Goal: Book appointment/travel/reservation

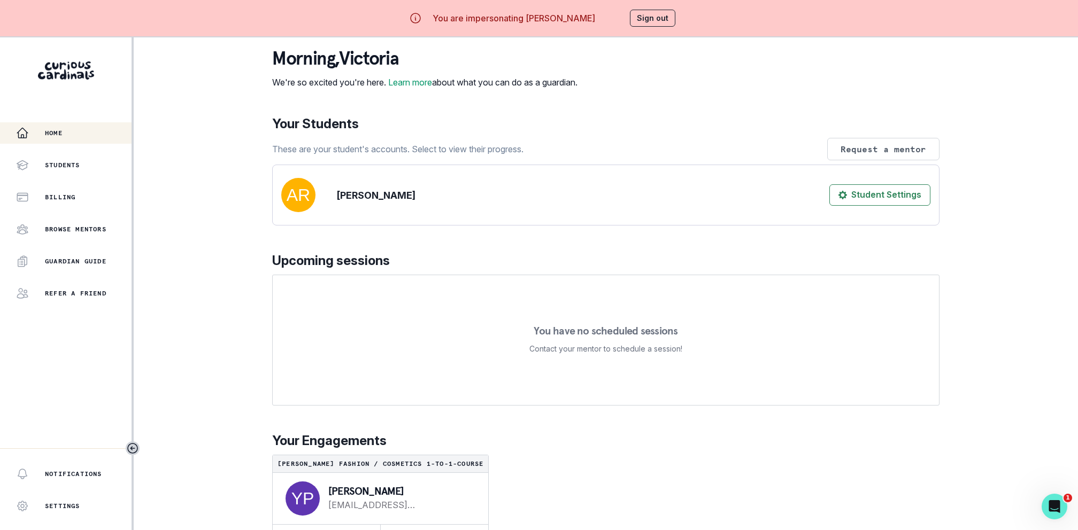
scroll to position [37, 0]
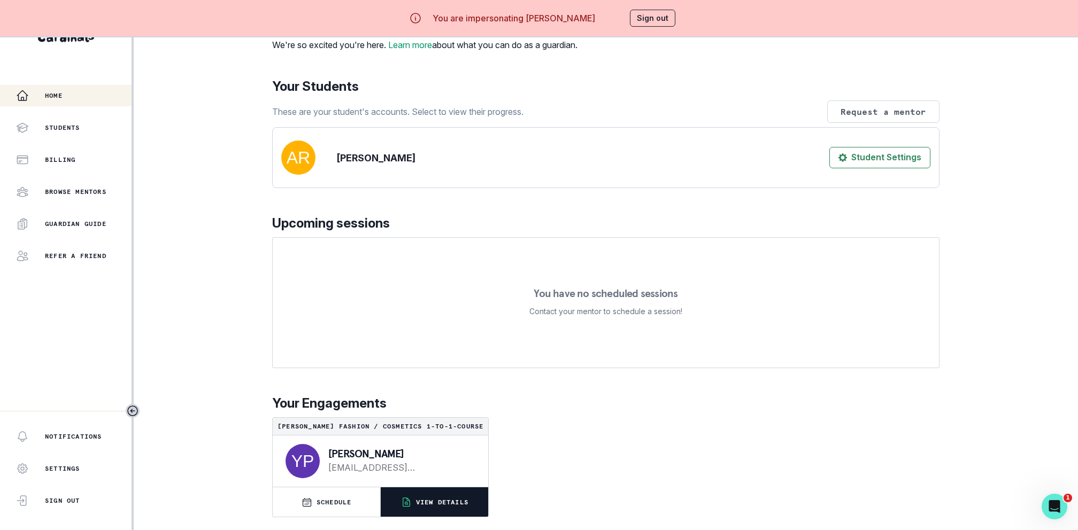
click at [427, 500] on p "VIEW DETAILS" at bounding box center [442, 502] width 52 height 9
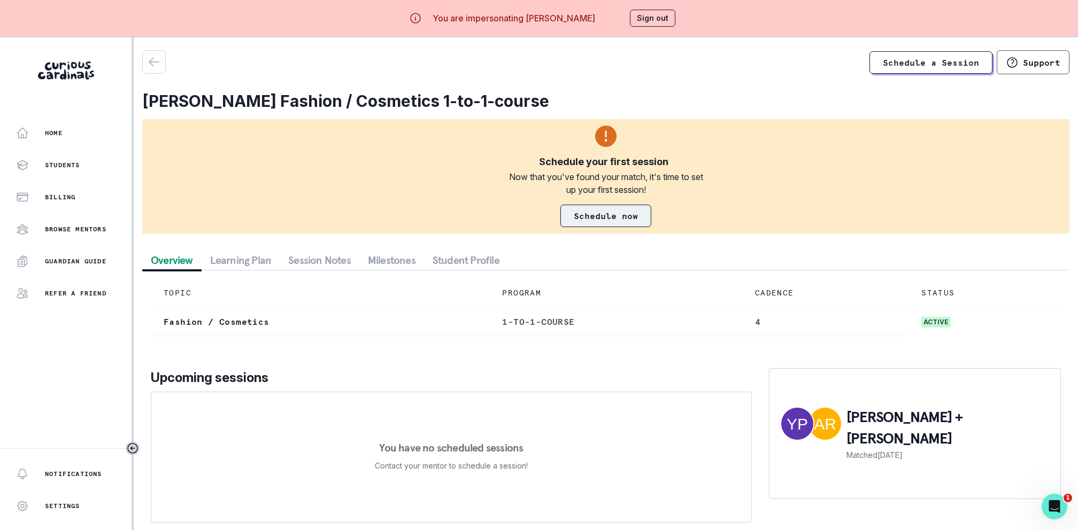
click at [602, 209] on link "Schedule now" at bounding box center [605, 216] width 91 height 22
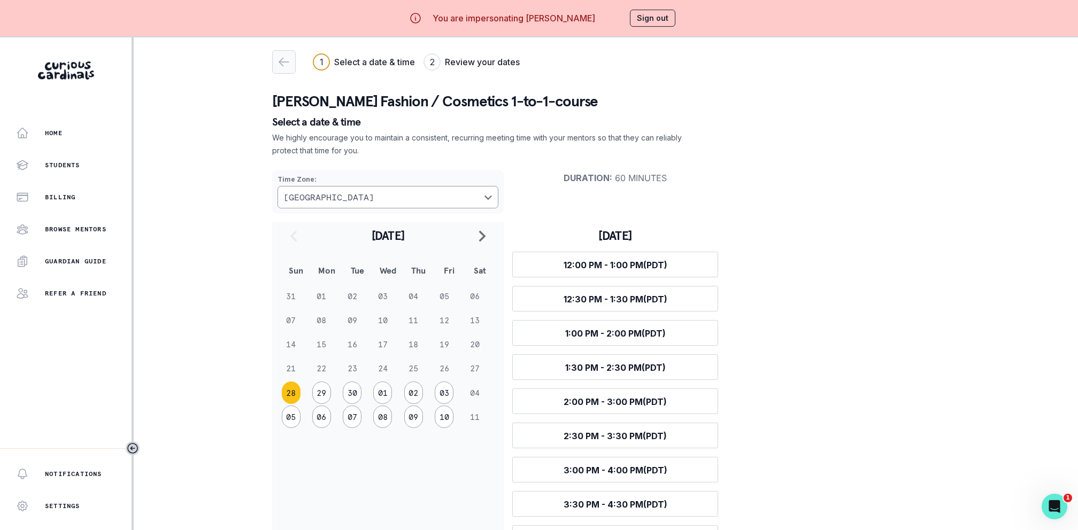
click at [281, 58] on icon "button" at bounding box center [284, 62] width 13 height 13
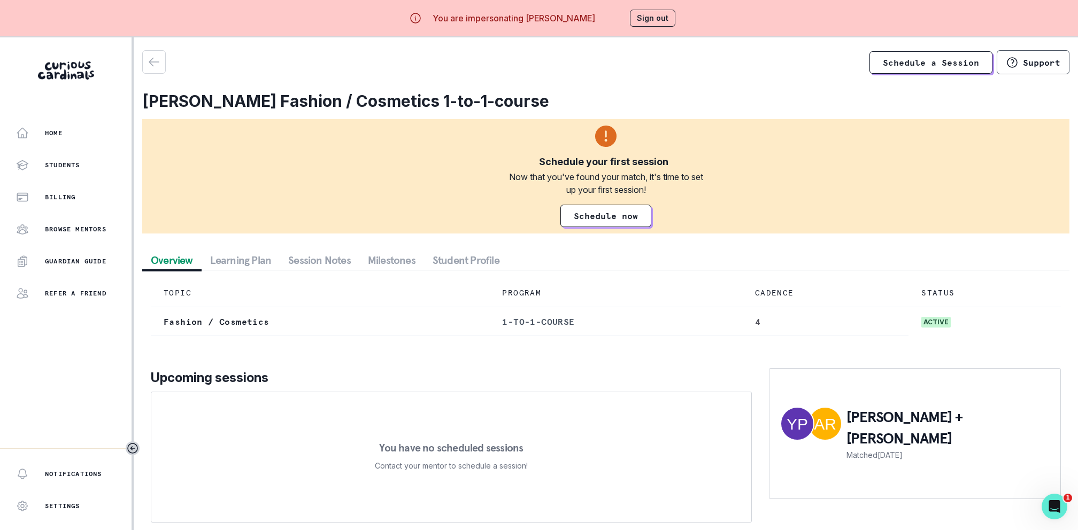
click at [478, 265] on button "Student Profile" at bounding box center [466, 260] width 84 height 19
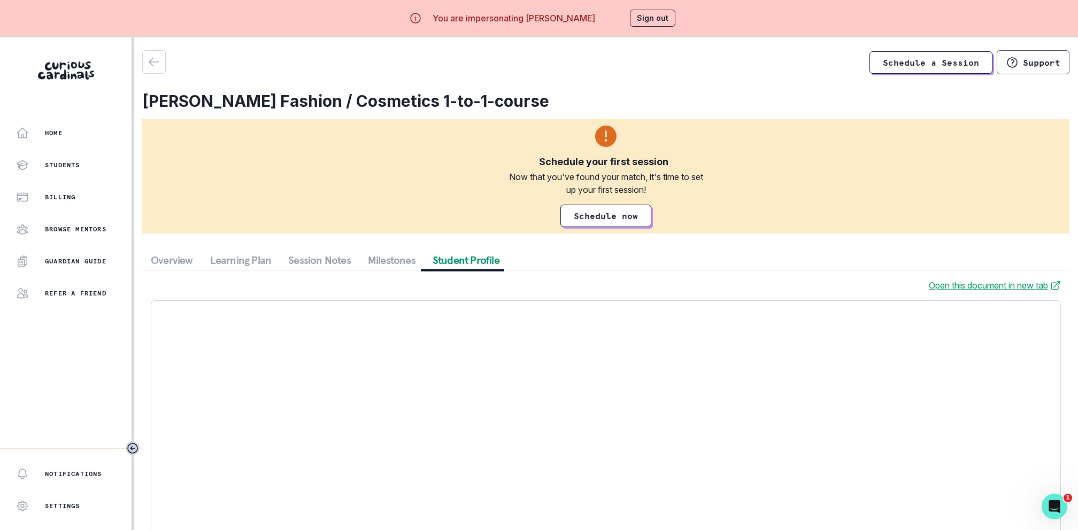
click at [390, 258] on button "Milestones" at bounding box center [391, 260] width 65 height 19
click at [334, 260] on button "Session Notes" at bounding box center [320, 260] width 80 height 19
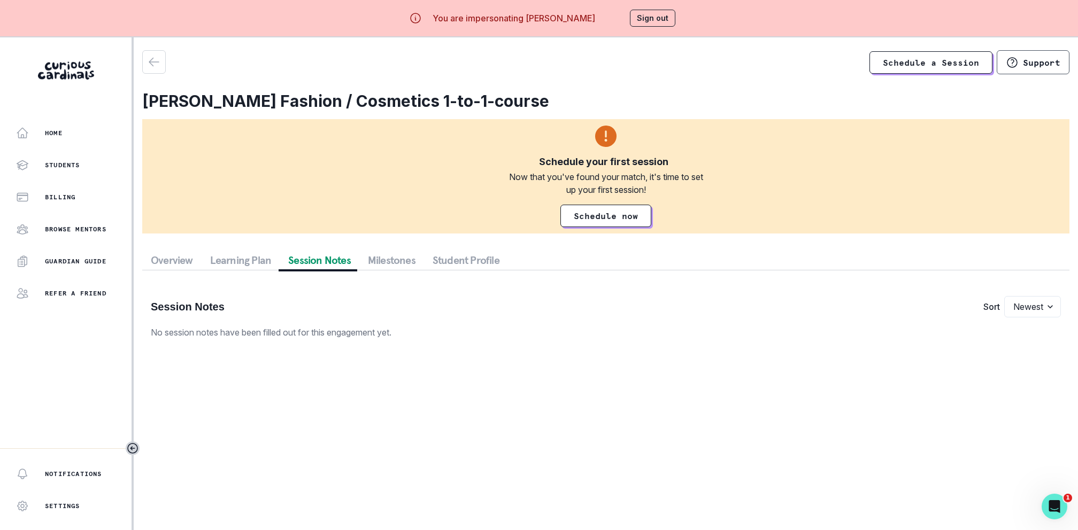
click at [181, 257] on button "Overview" at bounding box center [171, 260] width 59 height 19
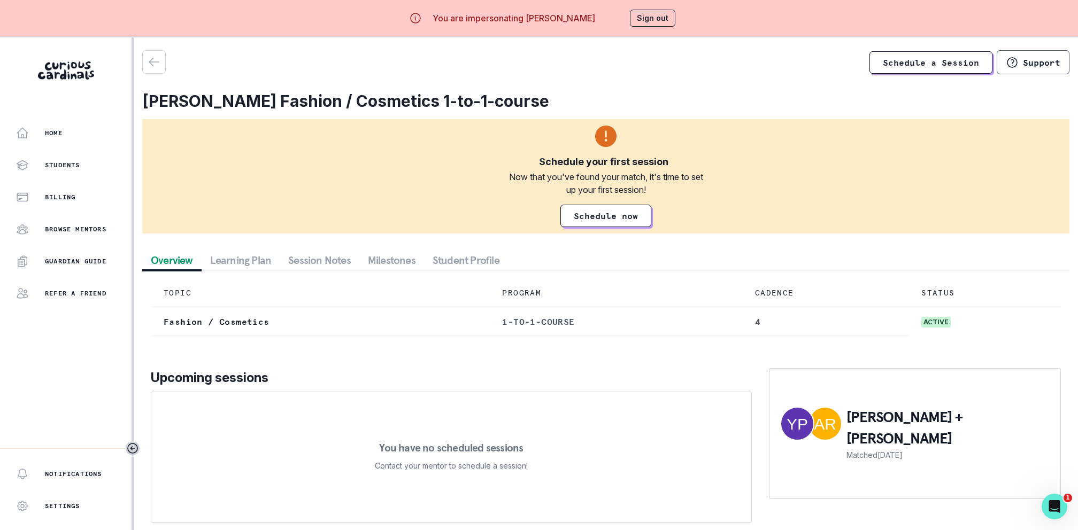
click at [96, 144] on div "Home Students Billing Browse Mentors Guardian Guide Refer a friend" at bounding box center [66, 213] width 132 height 182
click at [92, 136] on div "Home" at bounding box center [73, 133] width 115 height 13
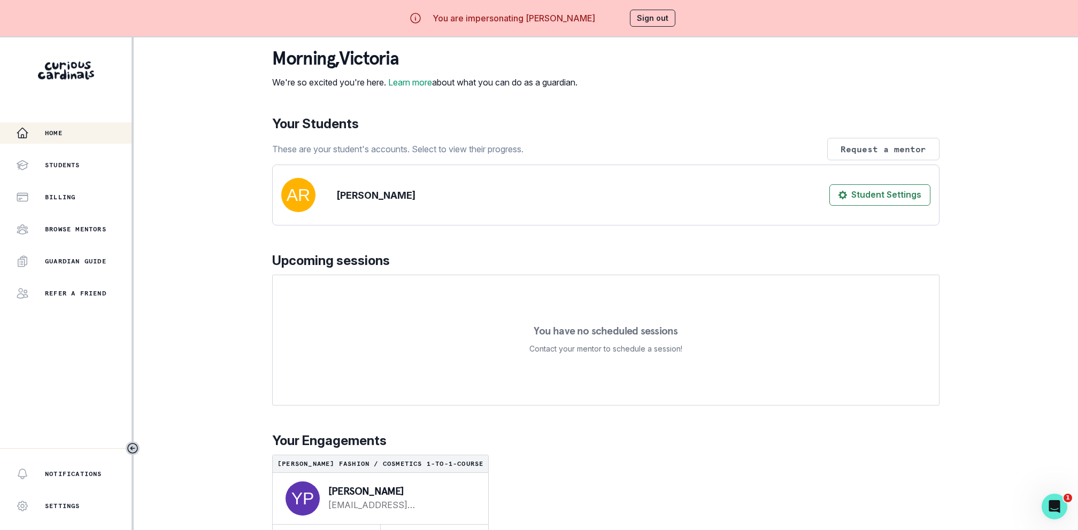
scroll to position [37, 0]
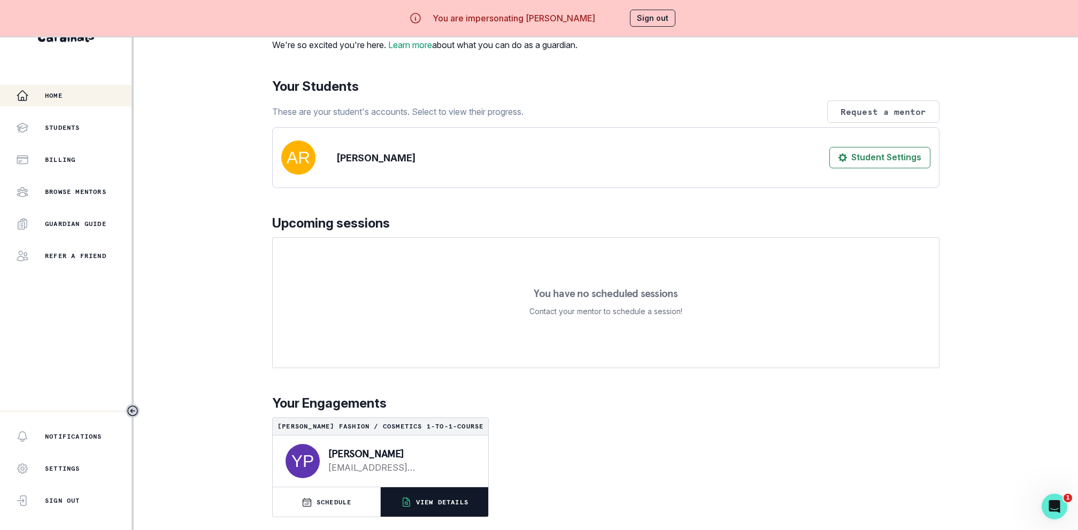
click at [417, 503] on p "VIEW DETAILS" at bounding box center [442, 502] width 52 height 9
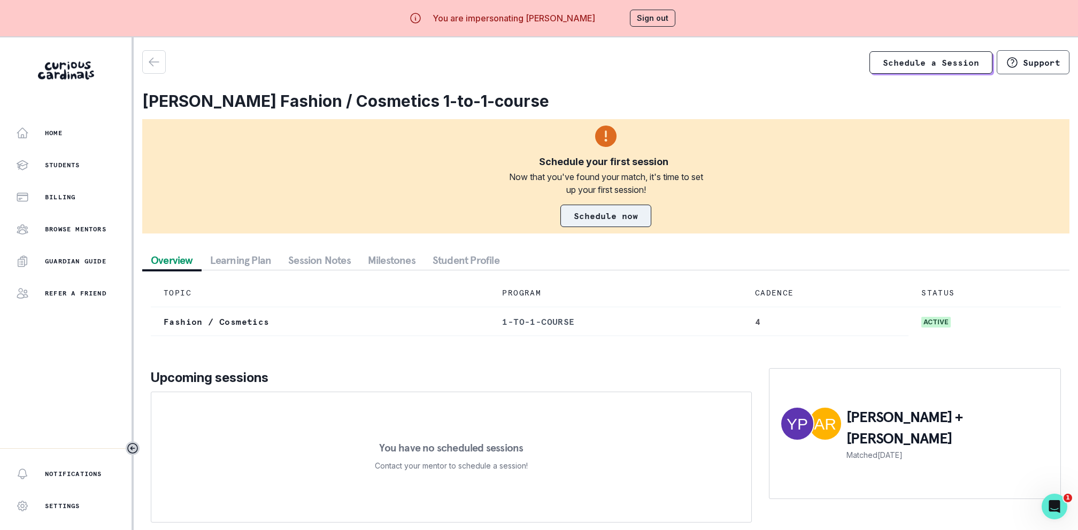
click at [608, 220] on link "Schedule now" at bounding box center [605, 216] width 91 height 22
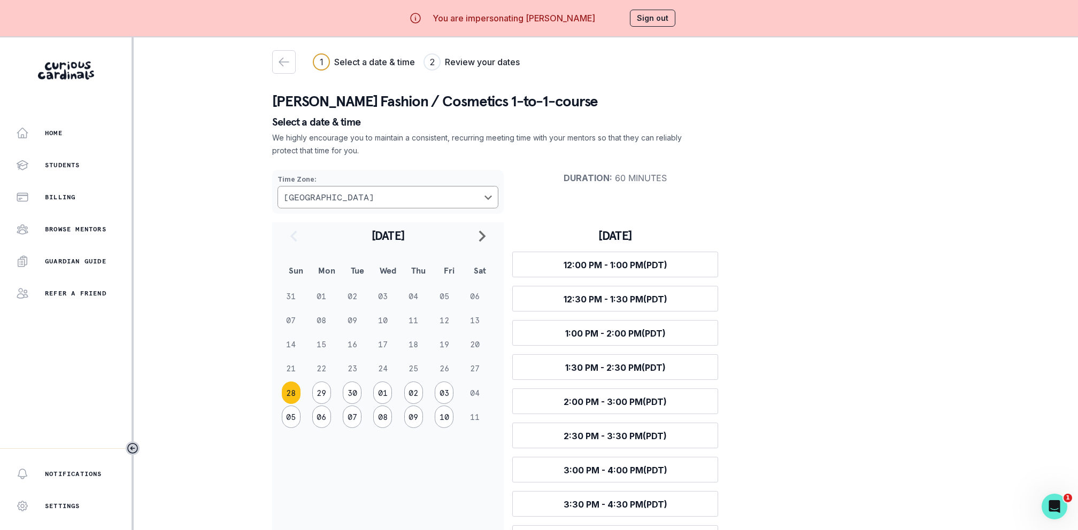
click at [650, 24] on button "Sign out" at bounding box center [652, 18] width 45 height 17
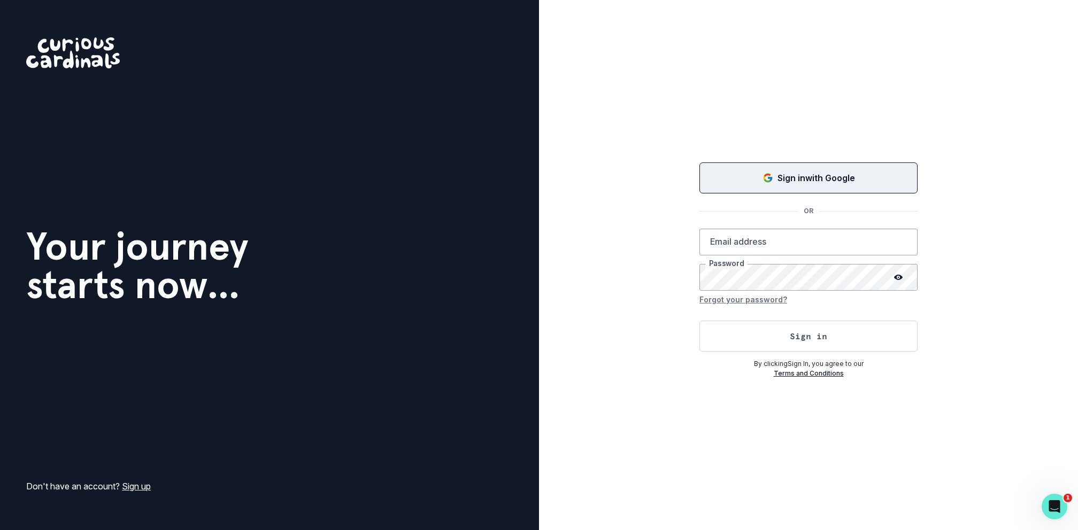
click at [750, 170] on button "Sign in with Google" at bounding box center [808, 178] width 218 height 31
